Goal: Information Seeking & Learning: Learn about a topic

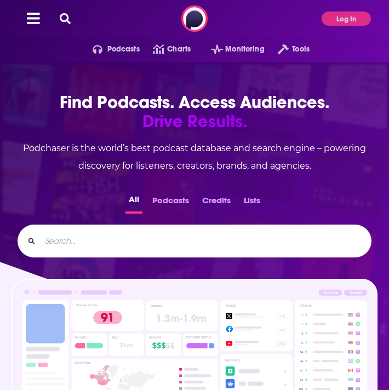
click at [164, 241] on input "Search..." at bounding box center [200, 241] width 321 height 18
type input "Heal Squad"
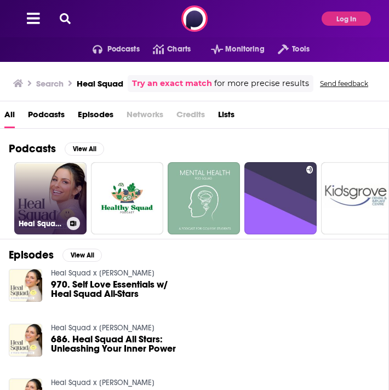
click at [44, 184] on link "Heal Squad x [PERSON_NAME]" at bounding box center [50, 198] width 72 height 72
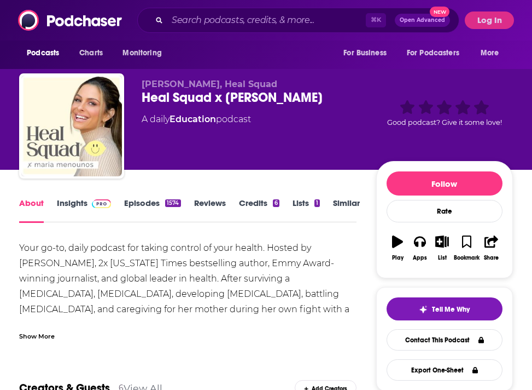
click at [82, 199] on link "Insights" at bounding box center [84, 210] width 54 height 25
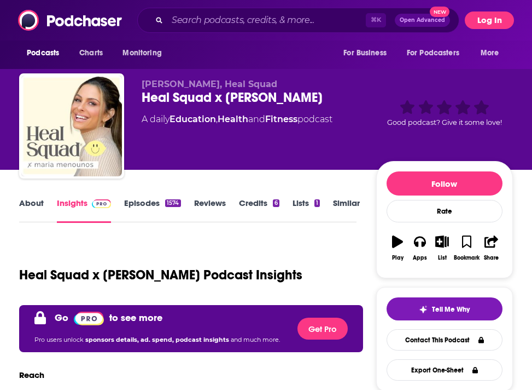
click at [388, 16] on button "Log In" at bounding box center [489, 20] width 49 height 18
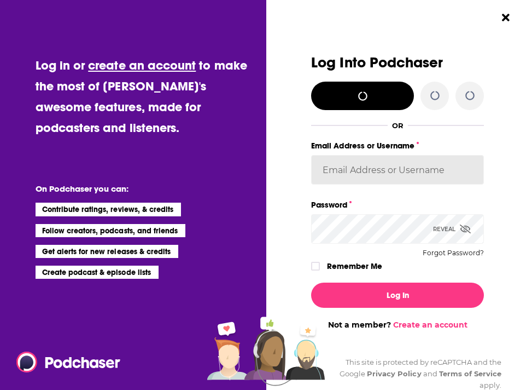
type input "[PERSON_NAME][EMAIL_ADDRESS][PERSON_NAME][DOMAIN_NAME]"
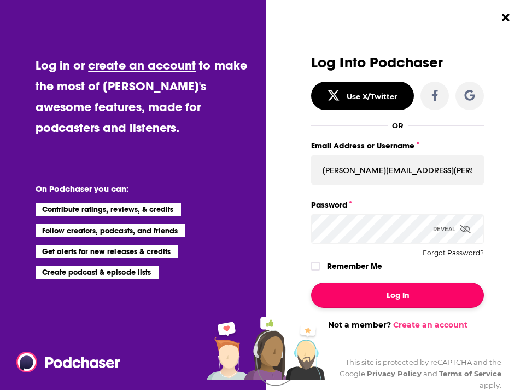
click at [381, 289] on button "Log In" at bounding box center [397, 294] width 173 height 25
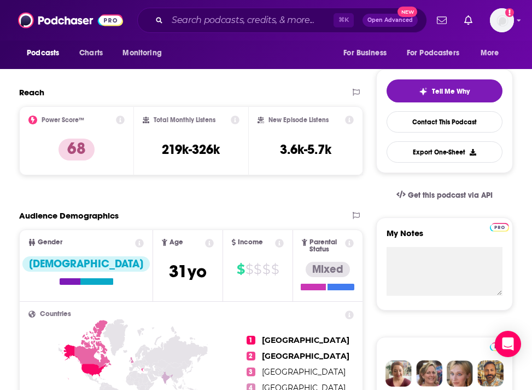
scroll to position [223, 0]
